Goal: Task Accomplishment & Management: Use online tool/utility

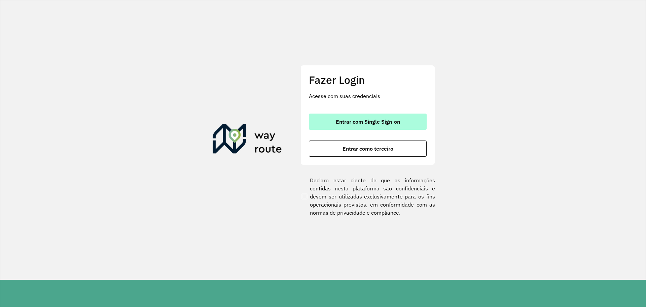
click at [370, 119] on span "Entrar com Single Sign-on" at bounding box center [368, 121] width 64 height 5
click at [379, 119] on span "Entrar com Single Sign-on" at bounding box center [368, 121] width 64 height 5
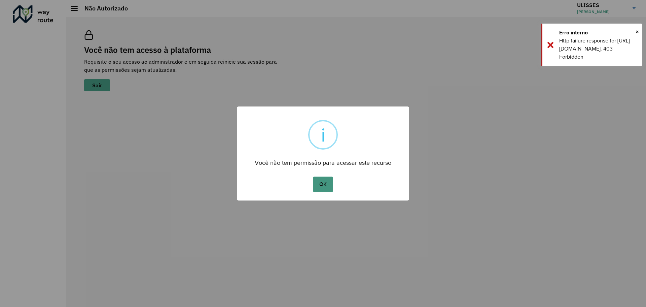
click at [327, 188] on button "OK" at bounding box center [323, 183] width 20 height 15
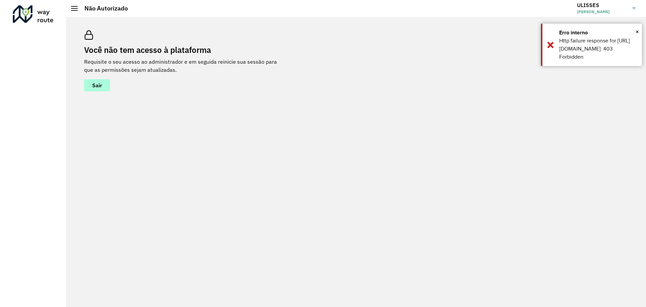
click at [102, 84] on span "Sair" at bounding box center [97, 84] width 10 height 5
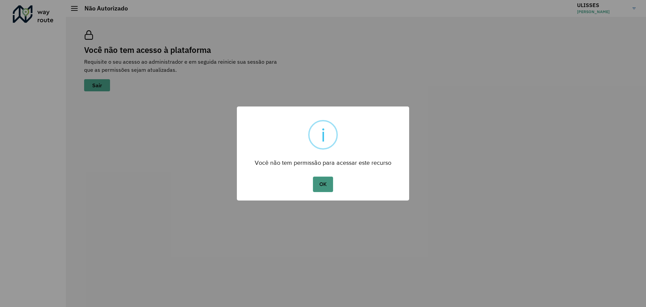
click at [328, 183] on button "OK" at bounding box center [323, 183] width 20 height 15
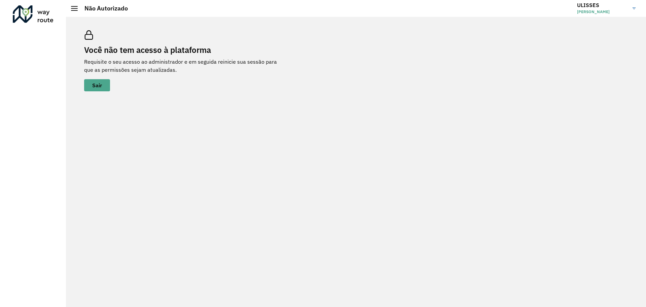
click at [633, 7] on img at bounding box center [634, 8] width 3 height 2
drag, startPoint x: 469, startPoint y: 93, endPoint x: 270, endPoint y: 20, distance: 212.6
click at [469, 93] on div "Você não tem acesso à plataforma Requisite o seu acesso ao administrador e em s…" at bounding box center [356, 60] width 560 height 77
click at [28, 16] on div at bounding box center [33, 14] width 41 height 18
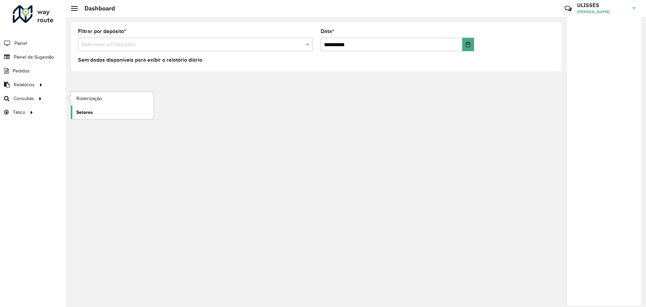
click at [88, 115] on span "Setores" at bounding box center [84, 112] width 16 height 7
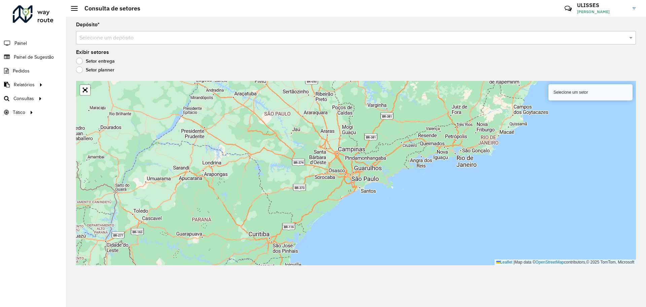
click at [354, 41] on input "text" at bounding box center [349, 38] width 540 height 8
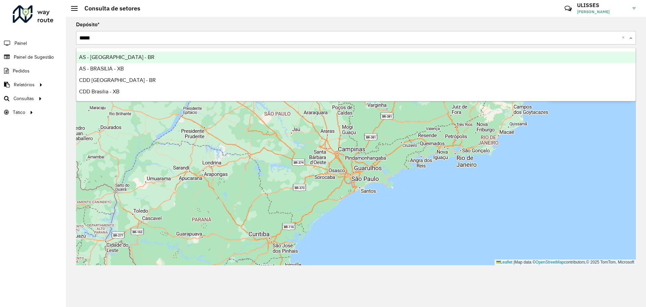
type input "******"
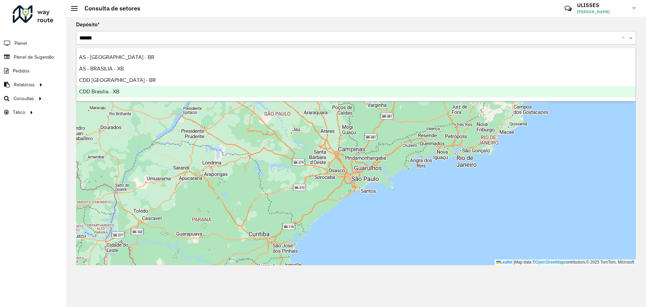
click at [129, 95] on div "CDD Brasilia - XB" at bounding box center [355, 91] width 559 height 11
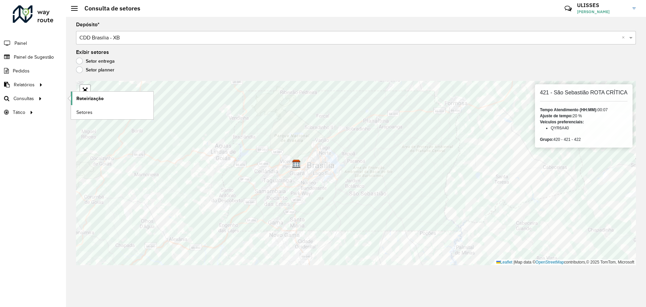
click at [89, 100] on span "Roteirização" at bounding box center [89, 98] width 27 height 7
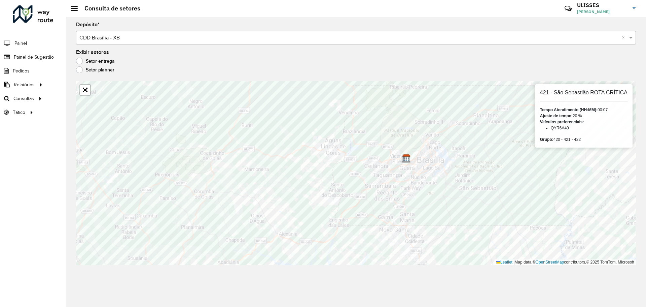
click at [401, 55] on div "Exibir setores Setor entrega Setor planner" at bounding box center [356, 63] width 560 height 26
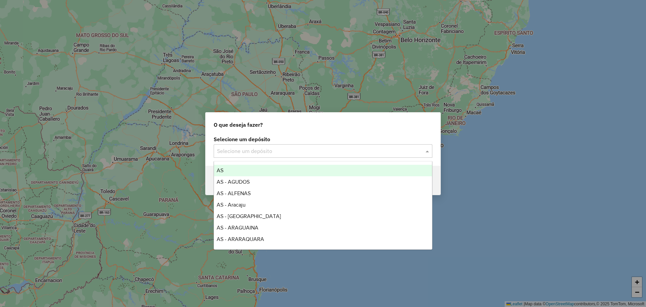
click at [423, 152] on div at bounding box center [323, 150] width 219 height 9
type input "****"
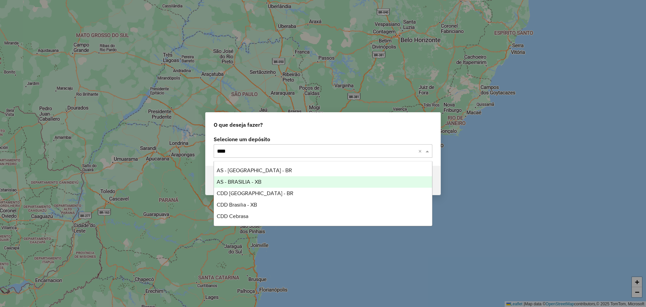
click at [275, 184] on div "AS - BRASILIA - XB" at bounding box center [323, 181] width 218 height 11
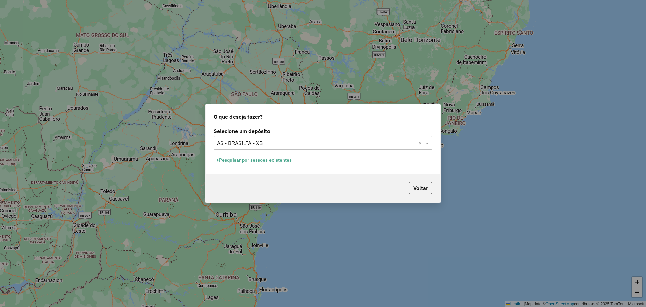
click at [342, 143] on input "text" at bounding box center [316, 143] width 199 height 8
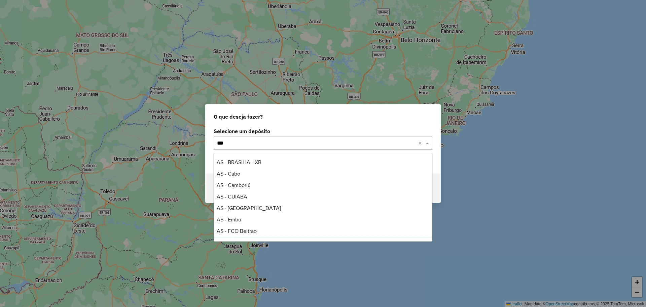
scroll to position [11, 0]
type input "****"
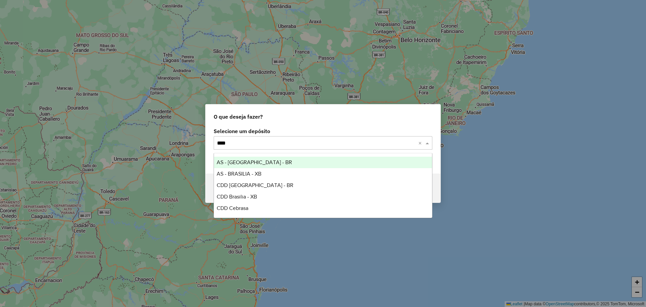
scroll to position [0, 0]
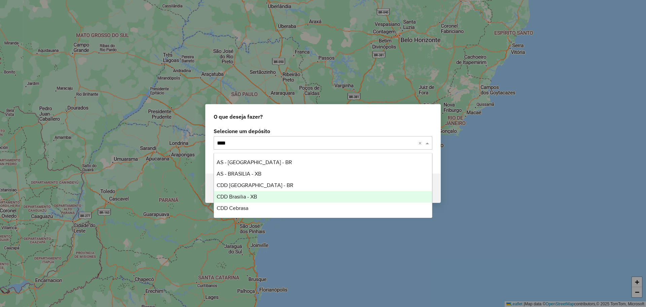
click at [267, 193] on div "CDD Brasilia - XB" at bounding box center [323, 196] width 218 height 11
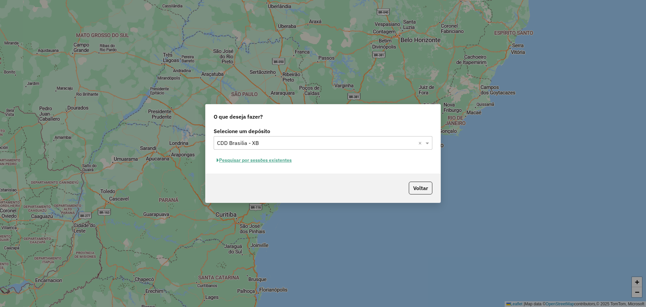
click at [276, 161] on button "Pesquisar por sessões existentes" at bounding box center [254, 160] width 81 height 10
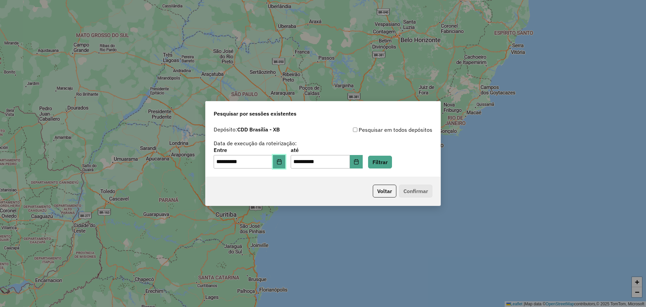
click at [282, 164] on icon "Choose Date" at bounding box center [279, 161] width 5 height 5
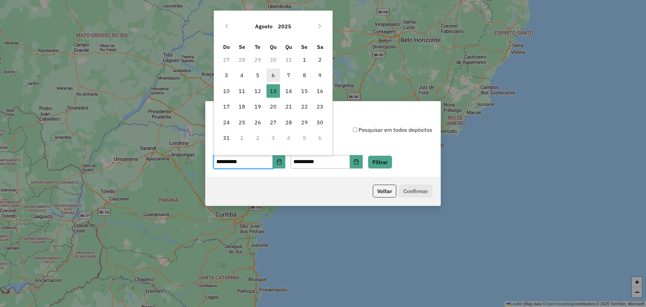
click at [273, 72] on span "6" at bounding box center [273, 74] width 13 height 13
type input "**********"
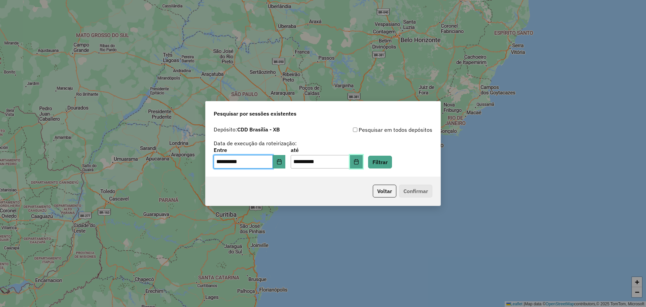
click at [358, 164] on icon "Choose Date" at bounding box center [356, 161] width 4 height 5
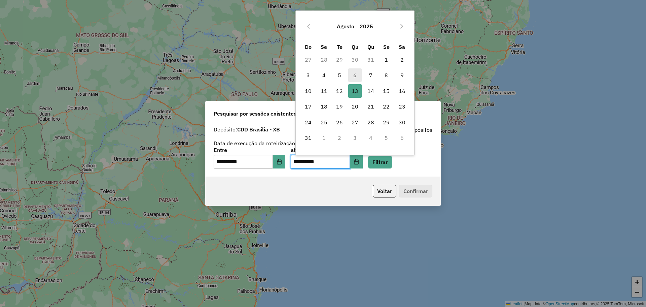
click at [355, 75] on span "6" at bounding box center [354, 74] width 13 height 13
type input "**********"
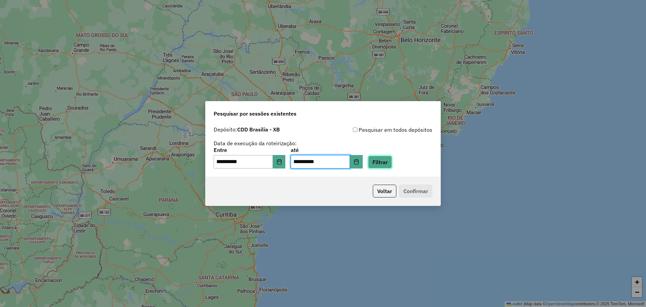
click at [392, 161] on button "Filtrar" at bounding box center [380, 161] width 24 height 13
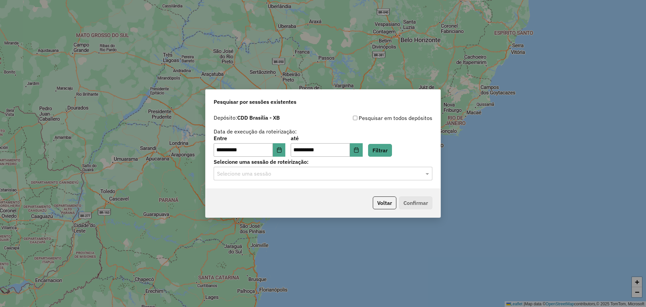
click at [409, 174] on input "text" at bounding box center [316, 174] width 199 height 8
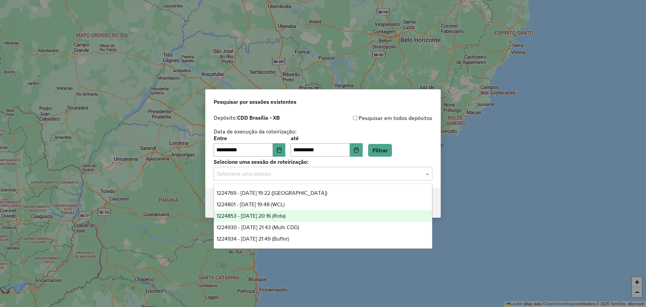
click at [312, 216] on div "1224853 - 06/08/2025 20:16 (Rota)" at bounding box center [323, 215] width 218 height 11
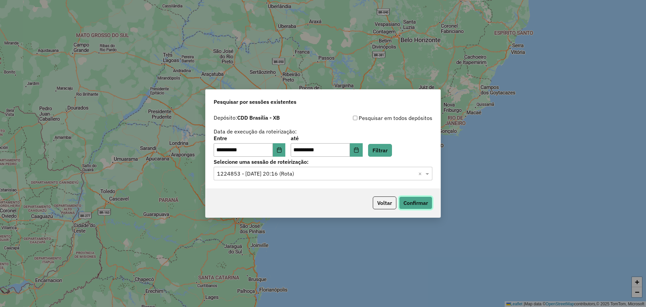
click at [425, 199] on button "Confirmar" at bounding box center [415, 202] width 33 height 13
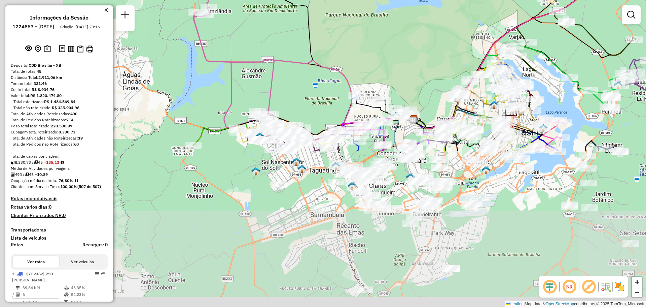
drag, startPoint x: 440, startPoint y: 192, endPoint x: 560, endPoint y: 64, distance: 175.0
click at [590, 3] on div "Janela de atendimento Grade de atendimento Capacidade Transportadoras Veículos …" at bounding box center [323, 153] width 646 height 307
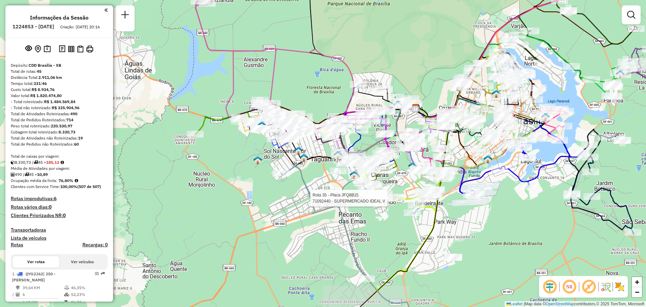
drag, startPoint x: 397, startPoint y: 209, endPoint x: 399, endPoint y: 161, distance: 47.8
click at [398, 195] on div at bounding box center [389, 198] width 17 height 7
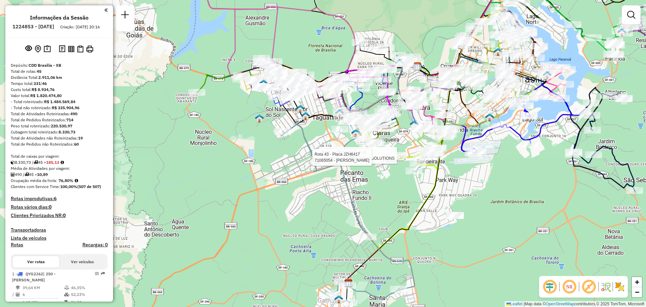
select select "**********"
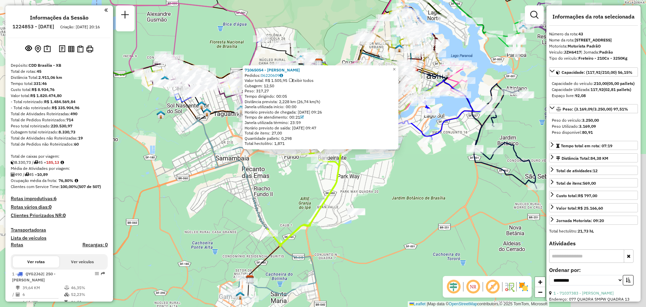
scroll to position [1867, 0]
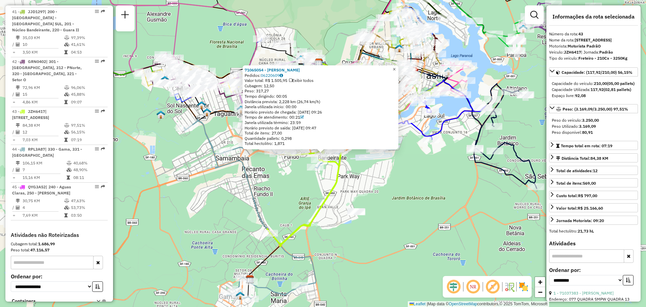
click at [396, 69] on span "×" at bounding box center [394, 69] width 3 height 6
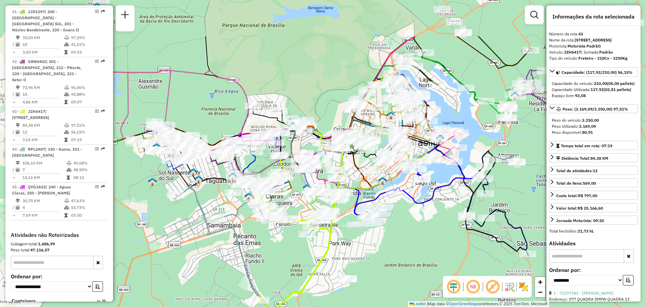
drag, startPoint x: 462, startPoint y: 173, endPoint x: 452, endPoint y: 240, distance: 67.4
click at [452, 240] on div "Janela de atendimento Grade de atendimento Capacidade Transportadoras Veículos …" at bounding box center [323, 153] width 646 height 307
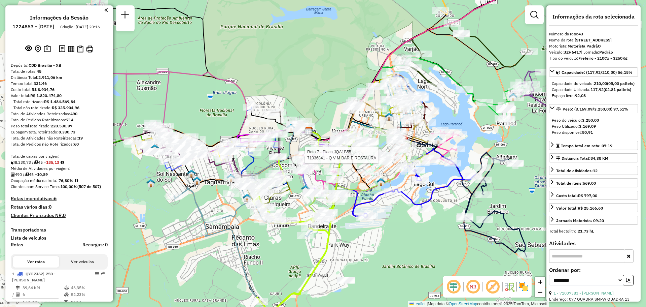
select select "**********"
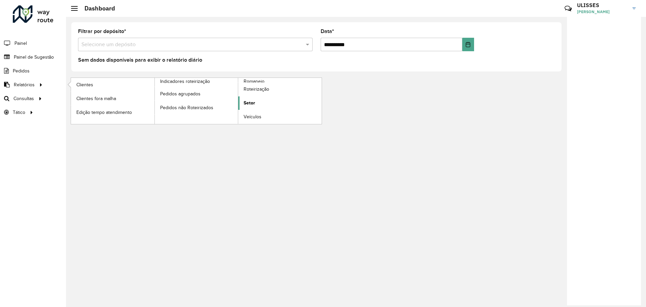
click at [254, 98] on link "Setor" at bounding box center [279, 102] width 83 height 13
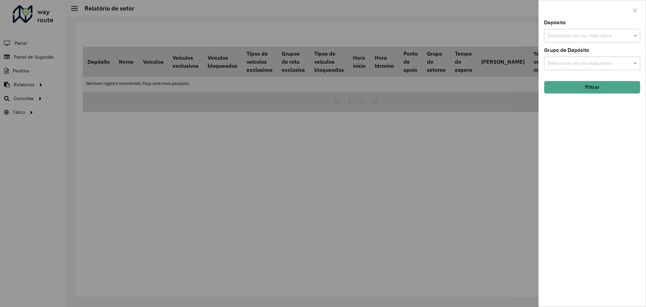
click at [226, 160] on div at bounding box center [323, 153] width 646 height 307
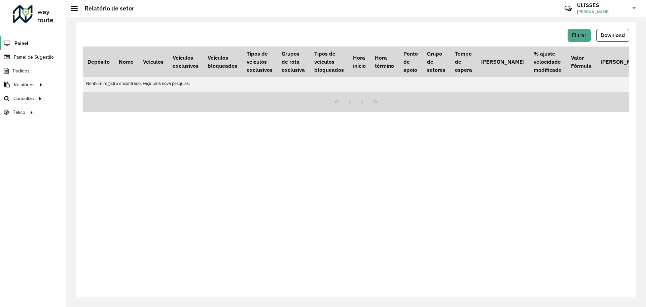
click at [27, 46] on span "Painel" at bounding box center [21, 43] width 14 height 7
click at [71, 12] on hb-header "Relatório de setor Críticas? Dúvidas? Elogios? Sugestões? Entre em contato cono…" at bounding box center [356, 8] width 580 height 17
click at [74, 7] on div at bounding box center [74, 8] width 7 height 5
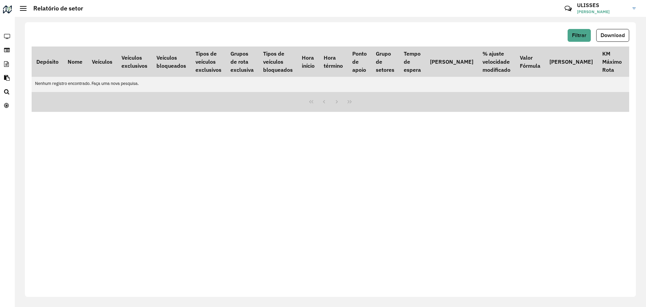
click at [23, 7] on div at bounding box center [23, 8] width 7 height 5
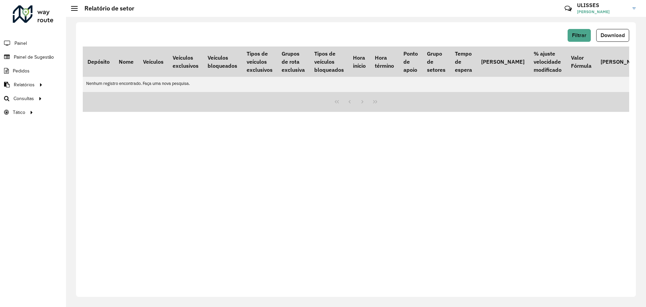
click at [285, 174] on div "Filtrar Download Depósito Nome Veículos Veículos exclusivos Veículos bloqueados…" at bounding box center [356, 159] width 560 height 274
click at [33, 60] on span "Painel de Sugestão" at bounding box center [35, 57] width 42 height 7
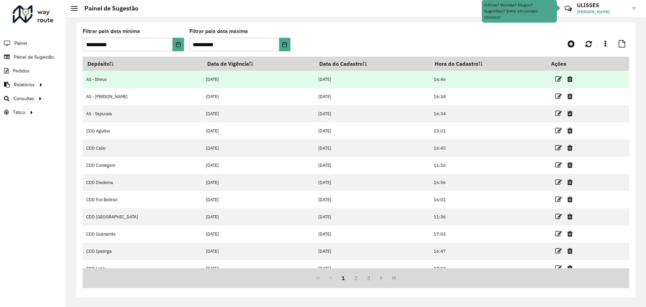
click at [105, 79] on td "AS - Ilheus" at bounding box center [143, 79] width 120 height 17
click at [555, 79] on icon at bounding box center [558, 79] width 7 height 7
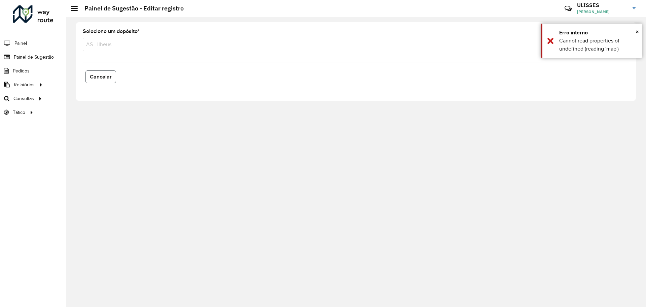
click at [108, 76] on span "Cancelar" at bounding box center [101, 77] width 22 height 6
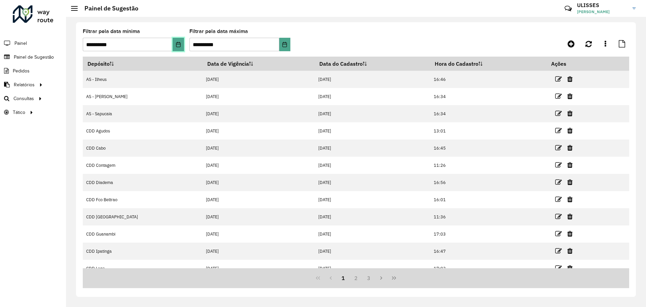
click at [179, 46] on icon "Choose Date" at bounding box center [178, 44] width 5 height 5
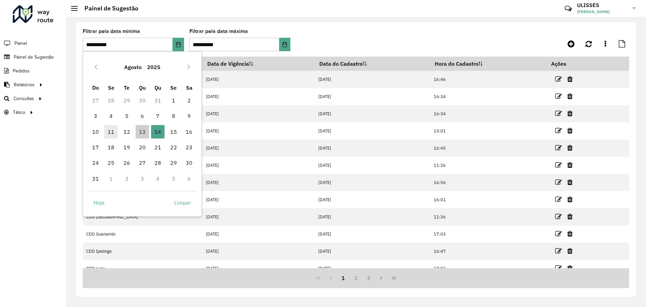
click at [113, 129] on span "11" at bounding box center [110, 131] width 13 height 13
type input "**********"
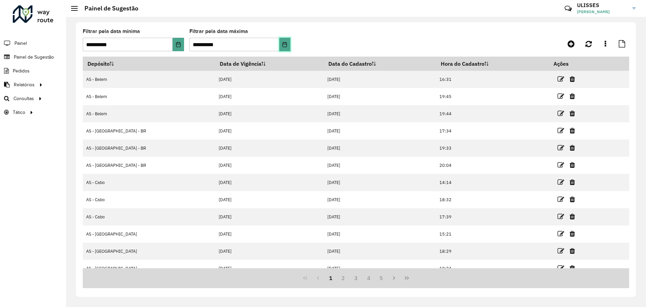
click at [288, 48] on button "Choose Date" at bounding box center [284, 44] width 11 height 13
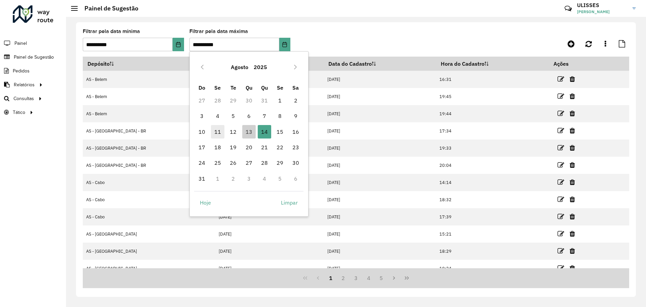
click at [215, 133] on span "11" at bounding box center [217, 131] width 13 height 13
type input "**********"
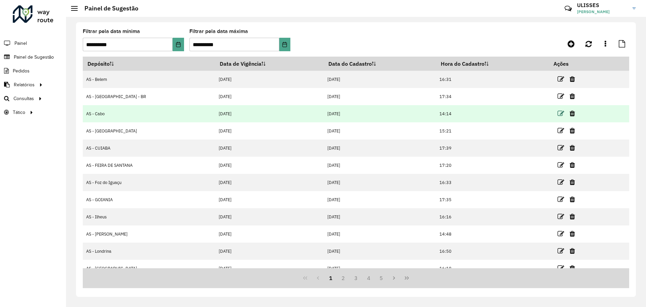
click at [558, 114] on icon at bounding box center [561, 113] width 7 height 7
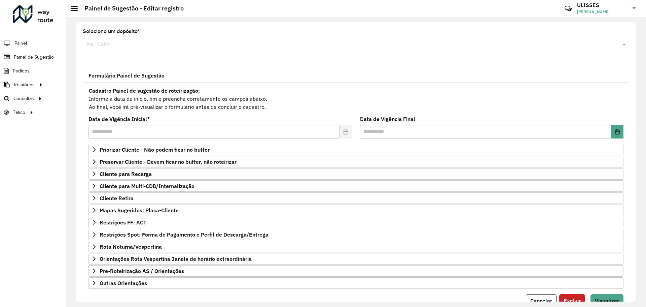
scroll to position [29, 0]
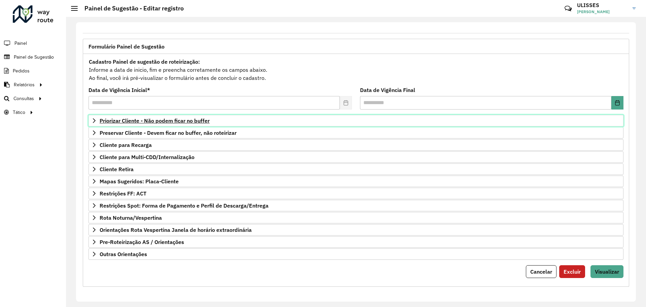
click at [96, 121] on icon at bounding box center [94, 120] width 5 height 5
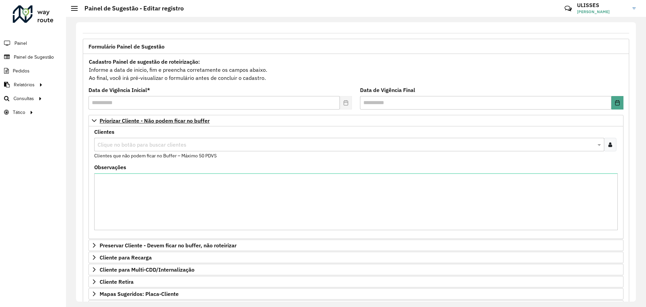
click at [116, 145] on input "text" at bounding box center [346, 145] width 500 height 8
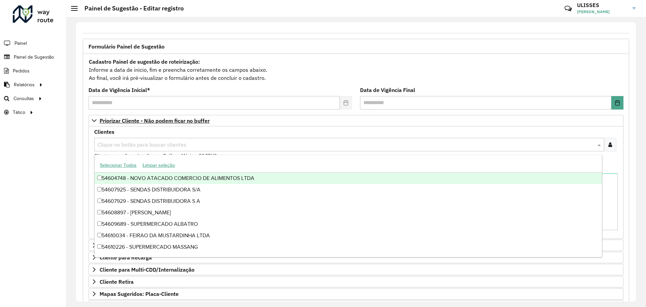
click at [114, 144] on input "text" at bounding box center [346, 145] width 500 height 8
click at [94, 122] on icon at bounding box center [94, 120] width 5 height 5
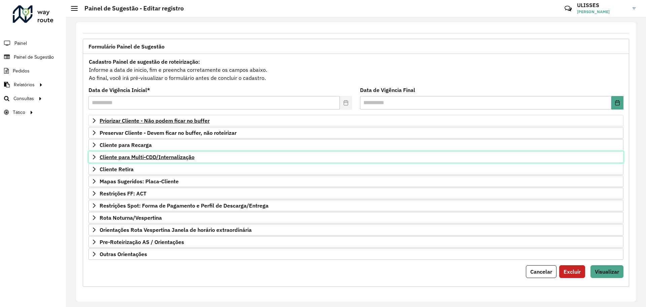
click at [94, 159] on icon at bounding box center [94, 156] width 5 height 5
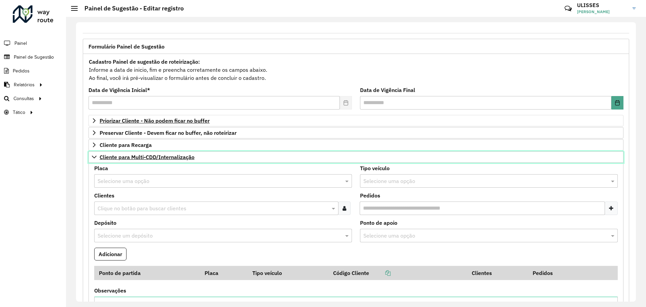
click at [94, 159] on icon at bounding box center [94, 156] width 5 height 5
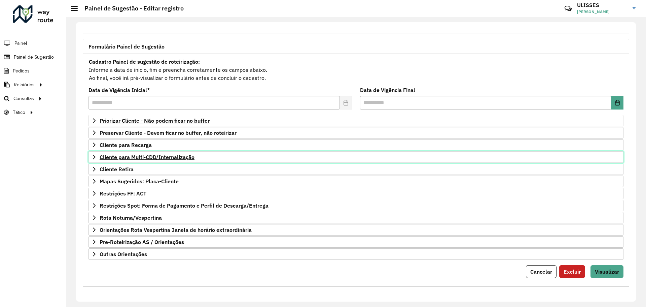
click at [97, 154] on link "Cliente para Multi-CDD/Internalização" at bounding box center [356, 156] width 535 height 11
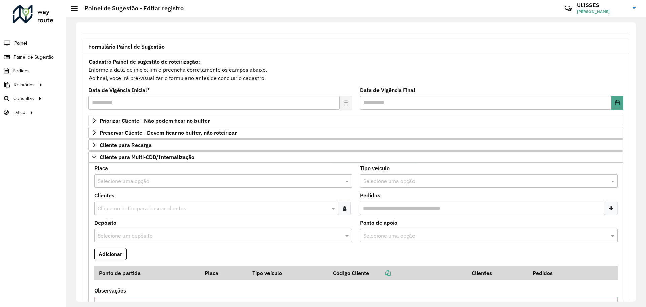
click at [213, 237] on input "text" at bounding box center [217, 236] width 238 height 8
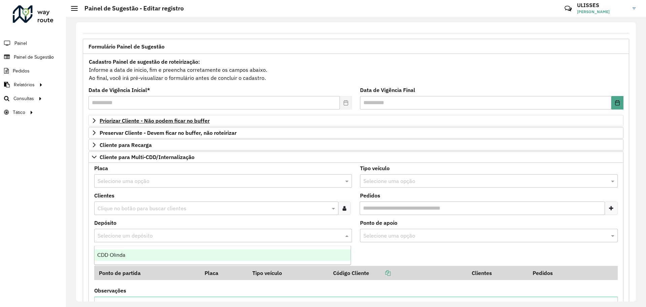
click at [213, 235] on input "text" at bounding box center [217, 236] width 238 height 8
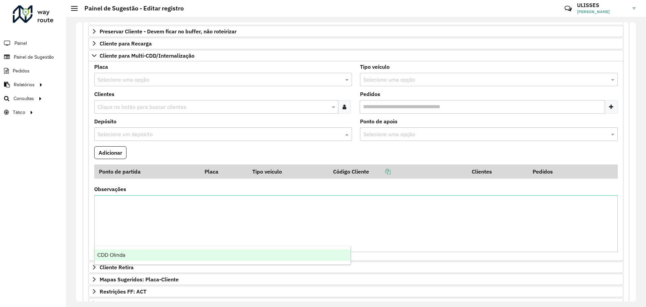
scroll to position [135, 0]
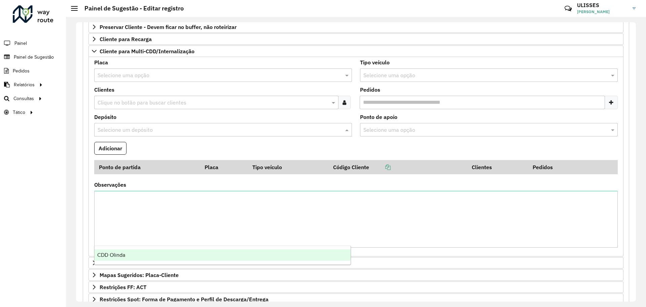
click at [202, 130] on input "text" at bounding box center [217, 130] width 238 height 8
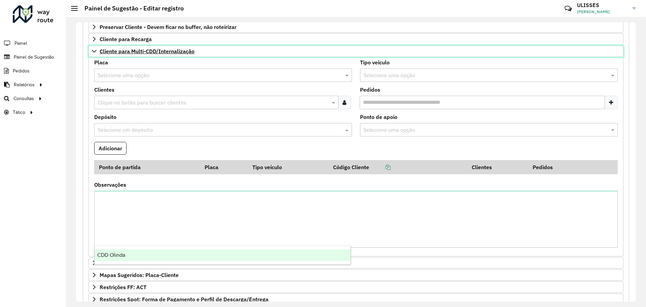
click at [96, 49] on icon at bounding box center [94, 50] width 5 height 5
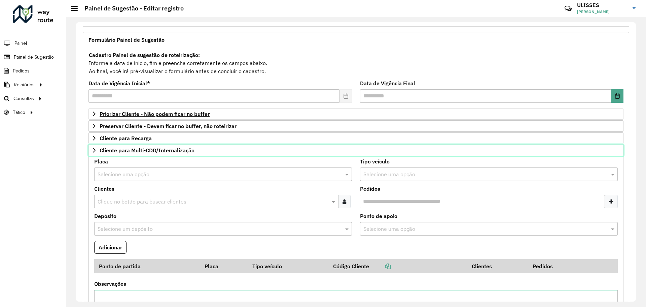
scroll to position [29, 0]
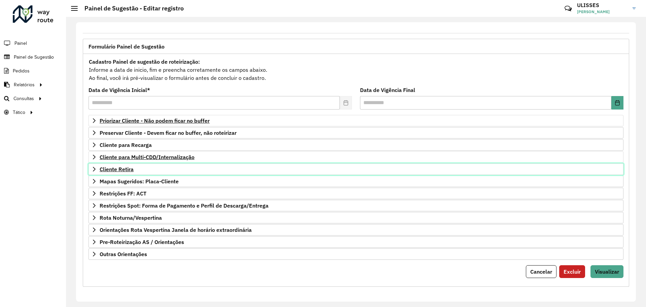
click at [95, 166] on icon at bounding box center [94, 168] width 5 height 5
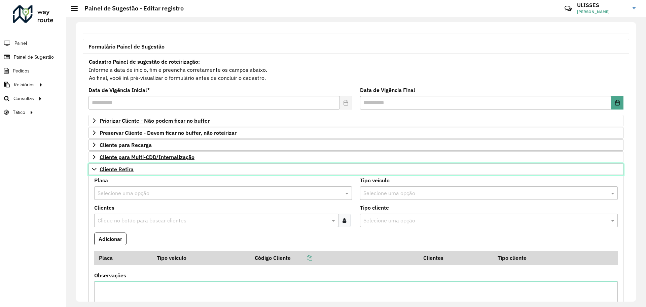
click at [95, 166] on icon at bounding box center [94, 168] width 5 height 5
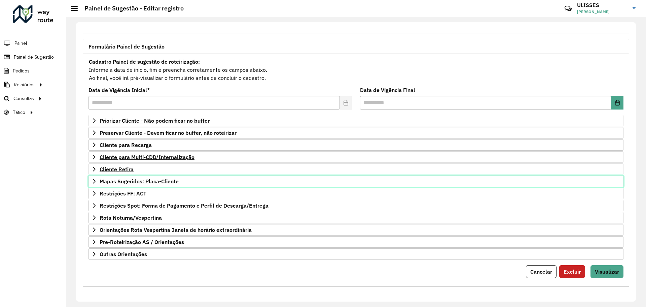
click at [93, 184] on link "Mapas Sugeridos: Placa-Cliente" at bounding box center [356, 180] width 535 height 11
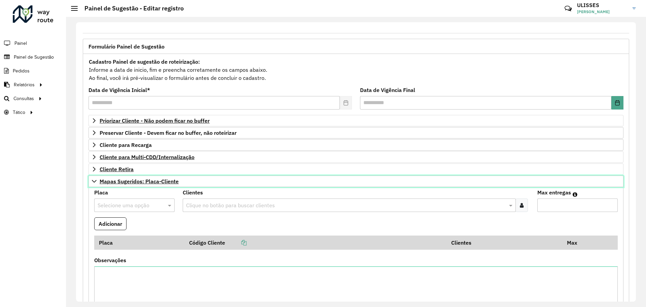
click at [92, 181] on icon at bounding box center [94, 180] width 5 height 5
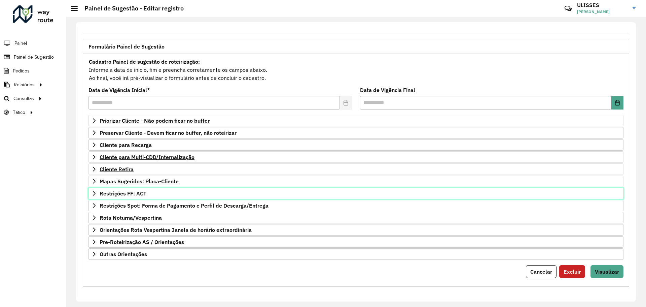
click at [89, 194] on link "Restrições FF: ACT" at bounding box center [356, 192] width 535 height 11
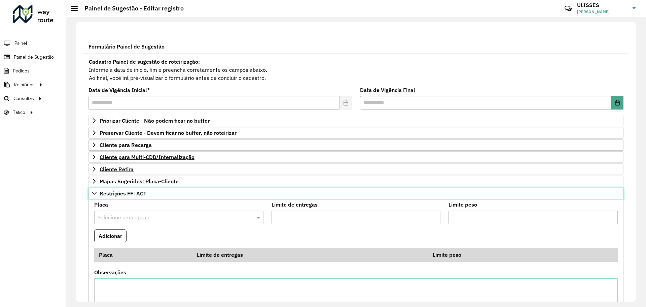
click at [89, 194] on link "Restrições FF: ACT" at bounding box center [356, 192] width 535 height 11
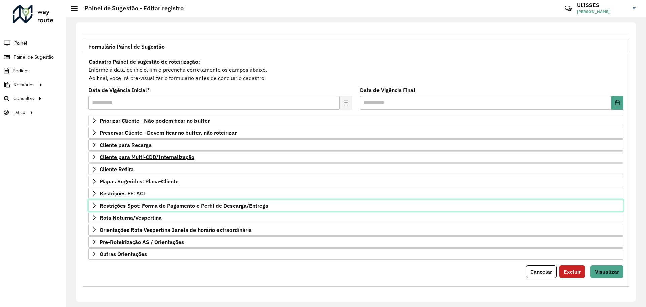
click at [169, 206] on span "Restrições Spot: Forma de Pagamento e Perfil de Descarga/Entrega" at bounding box center [184, 205] width 169 height 5
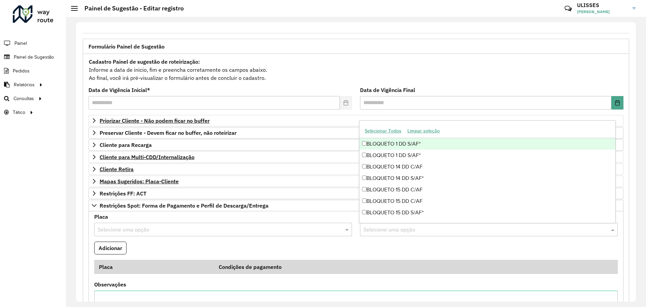
click at [417, 226] on input "text" at bounding box center [486, 230] width 248 height 8
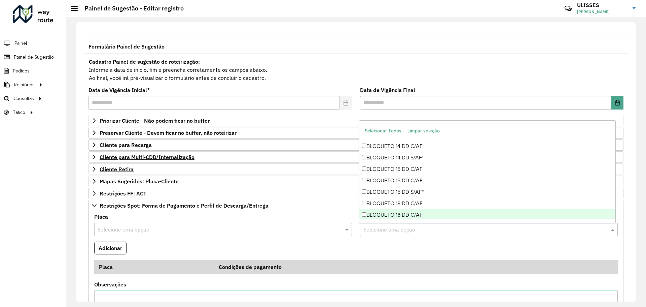
scroll to position [0, 0]
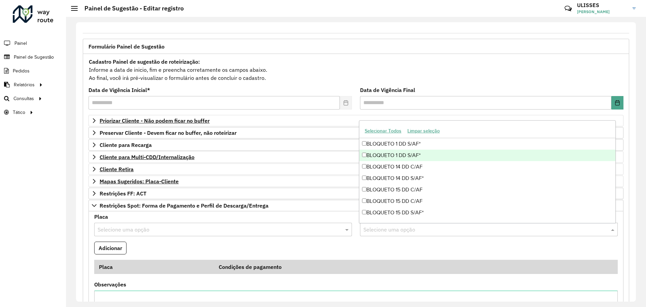
click at [56, 228] on div "Roteirizador AmbevTech Painel Painel de Sugestão Pedidos Relatórios Clientes Cl…" at bounding box center [33, 153] width 66 height 307
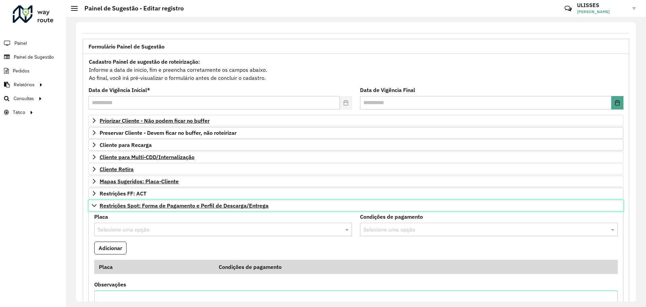
click at [92, 205] on icon at bounding box center [94, 205] width 5 height 5
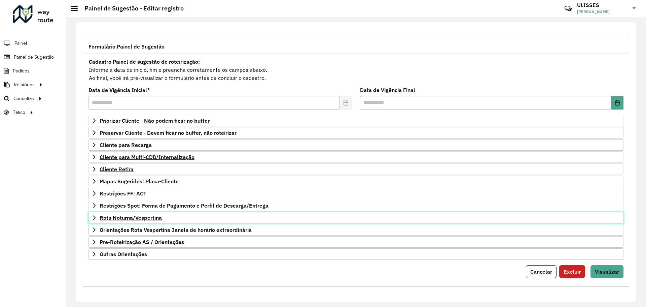
click at [93, 218] on icon at bounding box center [94, 217] width 5 height 5
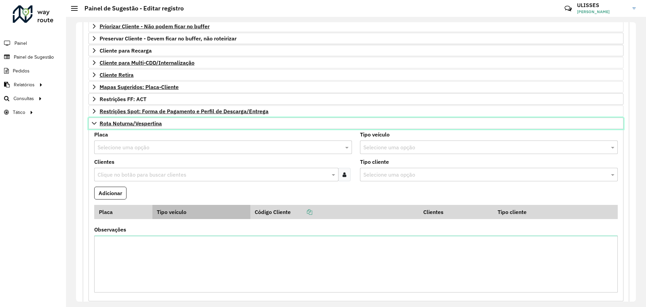
scroll to position [130, 0]
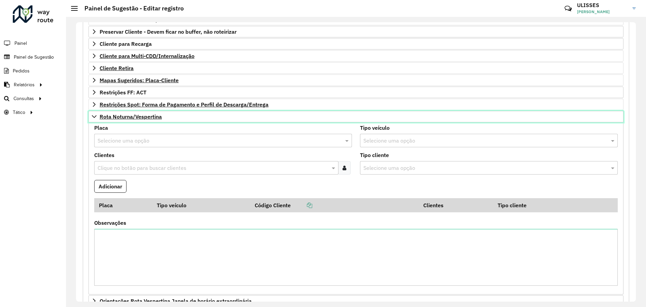
click at [96, 115] on icon at bounding box center [94, 116] width 5 height 5
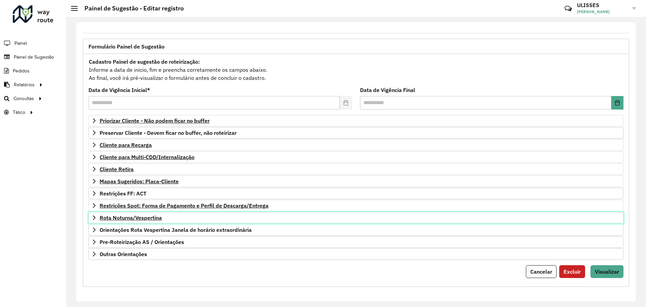
scroll to position [29, 0]
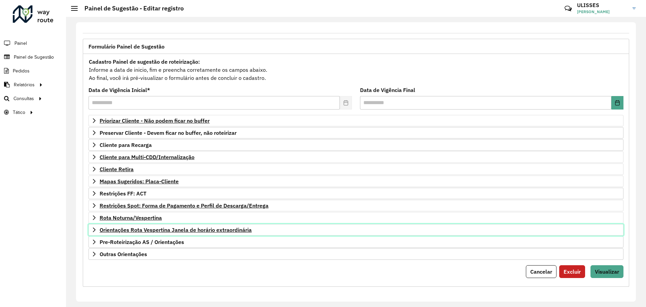
click at [94, 228] on icon at bounding box center [94, 229] width 3 height 5
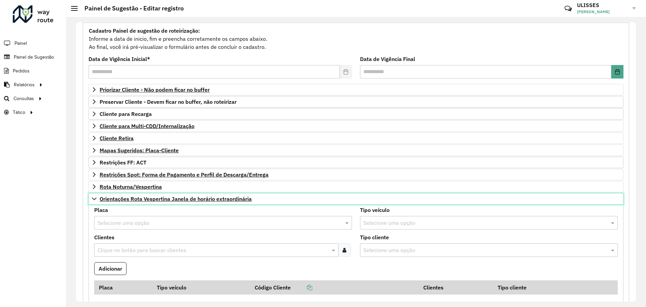
scroll to position [130, 0]
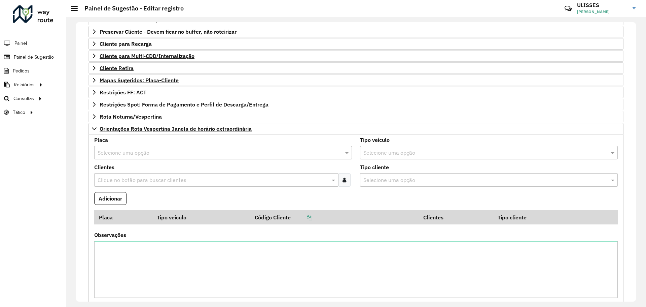
click at [394, 179] on input "text" at bounding box center [482, 180] width 238 height 8
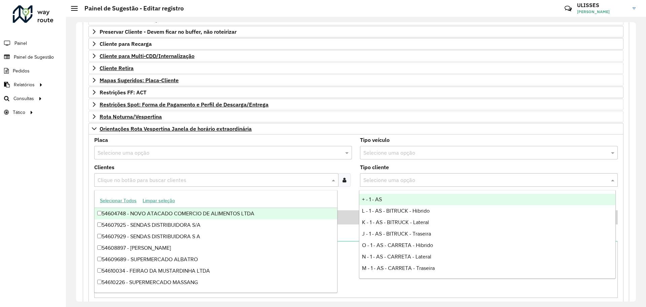
click at [278, 177] on input "text" at bounding box center [213, 180] width 234 height 8
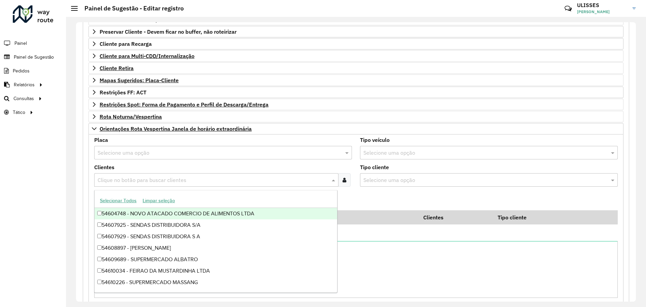
click at [82, 179] on div "Formulário Painel de Sugestão Cadastro Painel de sugestão de roteirização: Info…" at bounding box center [356, 148] width 555 height 420
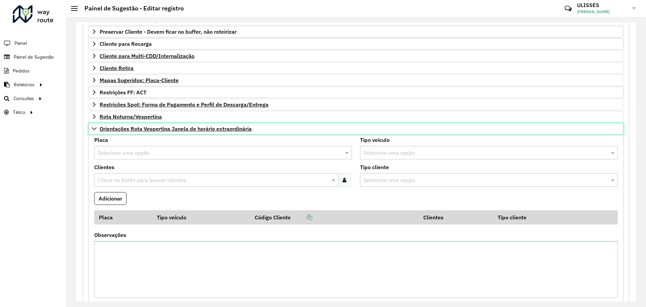
click at [94, 128] on icon at bounding box center [94, 128] width 5 height 5
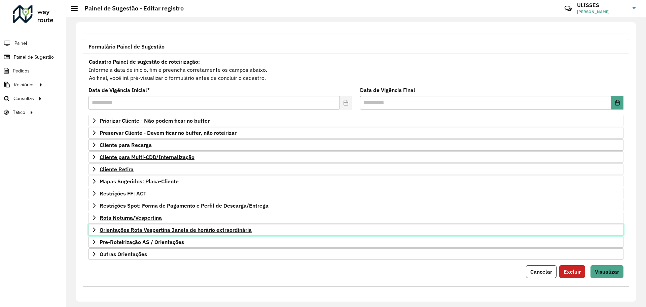
scroll to position [29, 0]
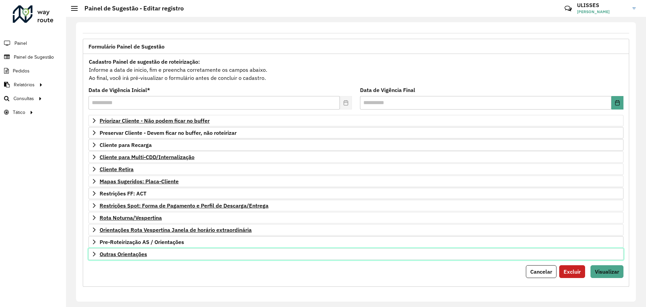
click at [94, 256] on icon at bounding box center [94, 253] width 5 height 5
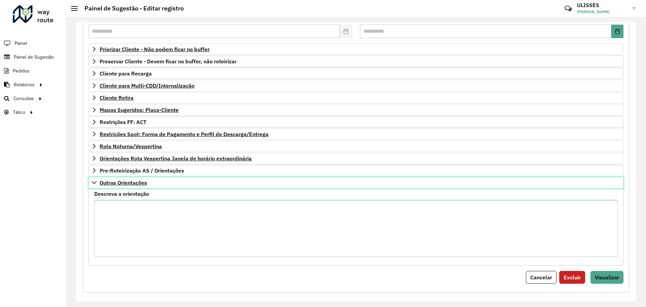
scroll to position [106, 0]
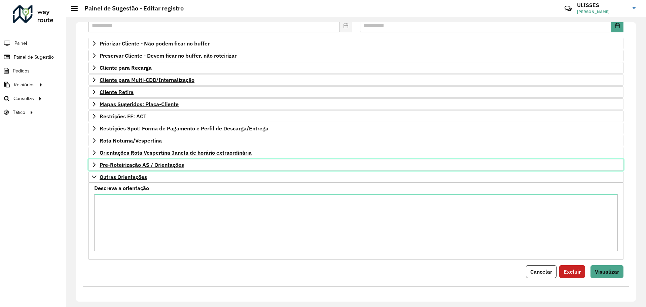
click at [93, 164] on icon at bounding box center [94, 164] width 5 height 5
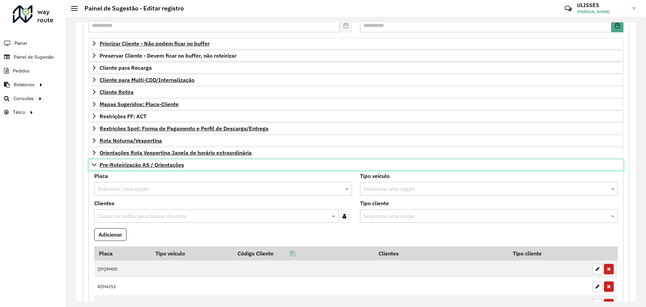
click at [93, 163] on icon at bounding box center [94, 164] width 5 height 5
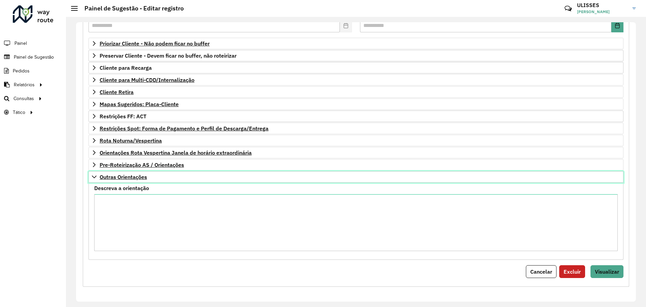
click at [93, 177] on icon at bounding box center [94, 176] width 5 height 5
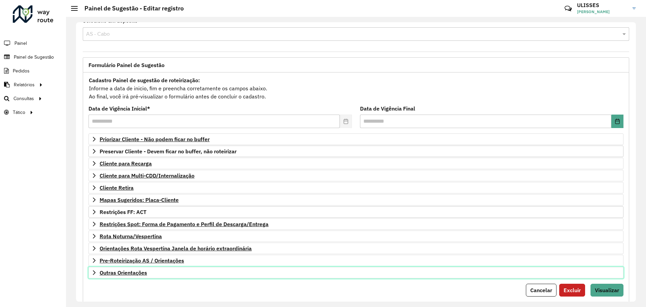
scroll to position [0, 0]
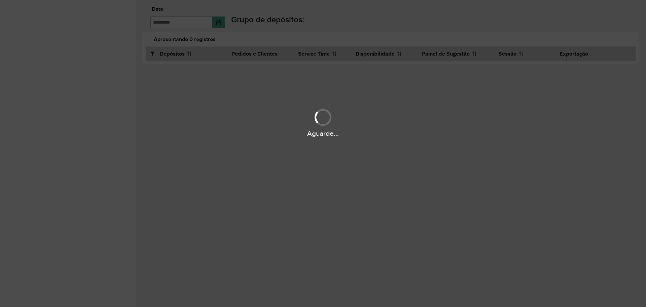
type input "**********"
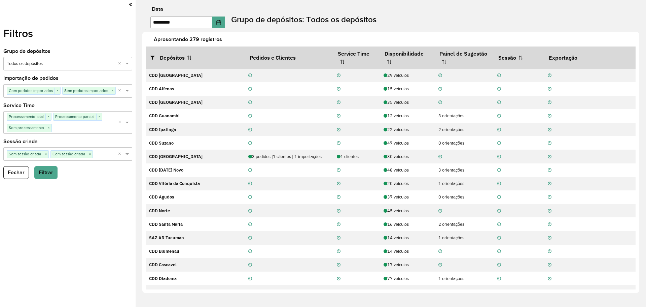
click at [130, 3] on icon at bounding box center [130, 4] width 3 height 6
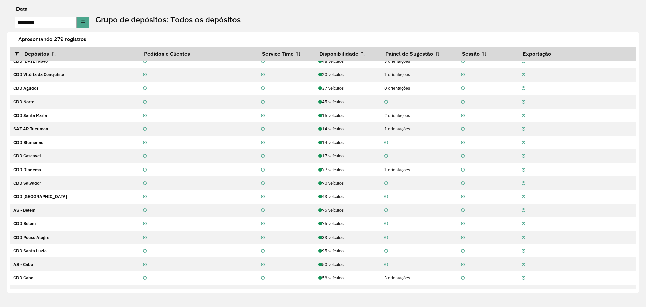
scroll to position [101, 0]
click at [16, 6] on label "Data" at bounding box center [21, 9] width 11 height 8
drag, startPoint x: 5, startPoint y: 31, endPoint x: 16, endPoint y: 31, distance: 11.1
click at [9, 31] on div "**********" at bounding box center [323, 153] width 646 height 307
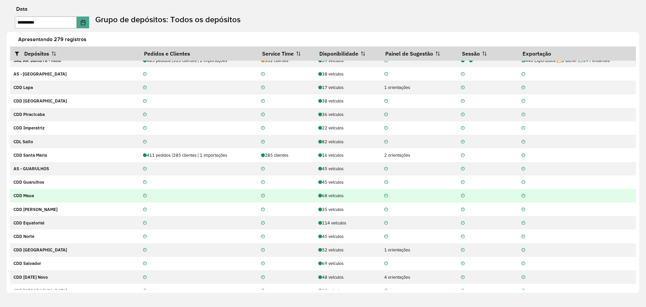
scroll to position [0, 0]
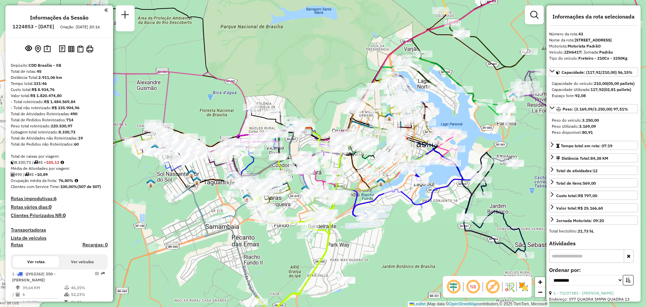
select select "**********"
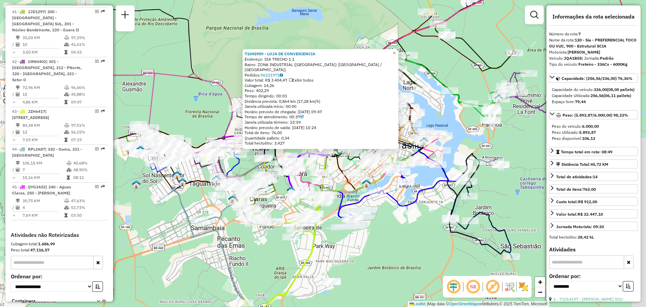
scroll to position [496, 0]
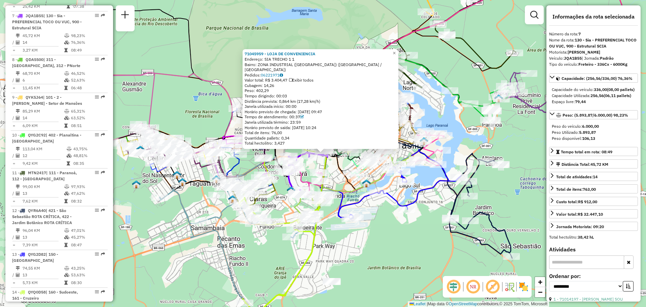
click at [236, 38] on div "71045959 - LOJA DE CONVENIENCIA Endereço: SIA TRECHO 1 1 Bairro: ZONA INDUSTRIA…" at bounding box center [323, 153] width 646 height 307
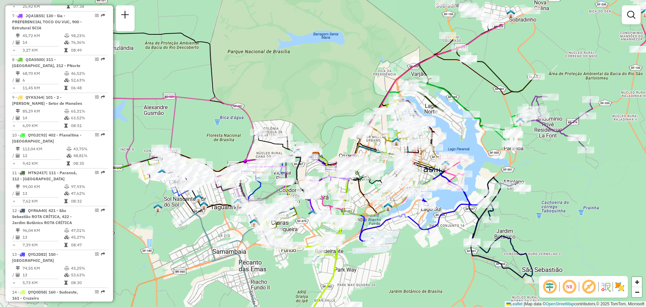
drag, startPoint x: 344, startPoint y: 186, endPoint x: 403, endPoint y: 241, distance: 80.5
click at [403, 241] on div "Janela de atendimento Grade de atendimento Capacidade Transportadoras Veículos …" at bounding box center [323, 153] width 646 height 307
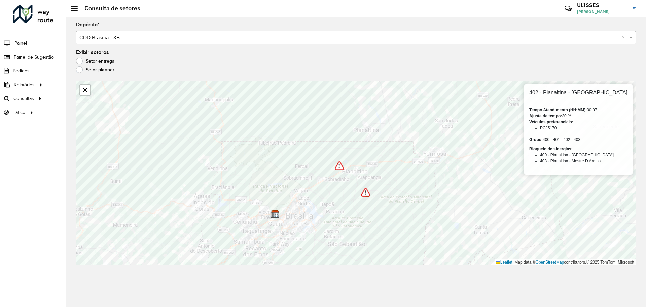
click at [369, 194] on img at bounding box center [365, 192] width 9 height 9
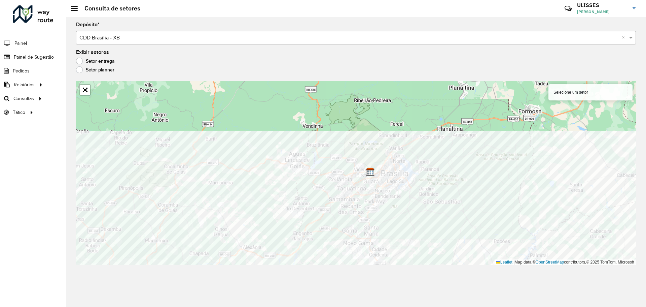
click at [458, 288] on div "Depósito * Selecione um depósito × CDD Brasilia - XB × Exibir setores Setor ent…" at bounding box center [356, 162] width 580 height 290
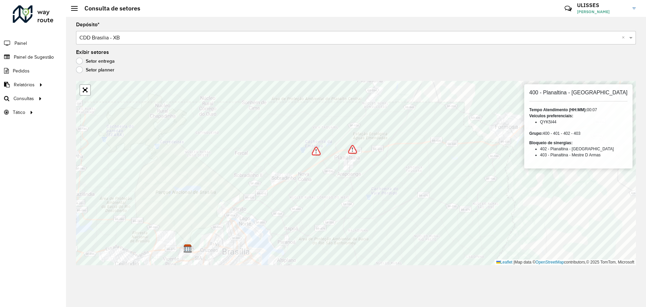
drag, startPoint x: 554, startPoint y: 135, endPoint x: 596, endPoint y: 133, distance: 42.5
click at [596, 133] on div "Grupo: 400 - 401 - 402 - 403" at bounding box center [578, 133] width 98 height 6
